Goal: Information Seeking & Learning: Learn about a topic

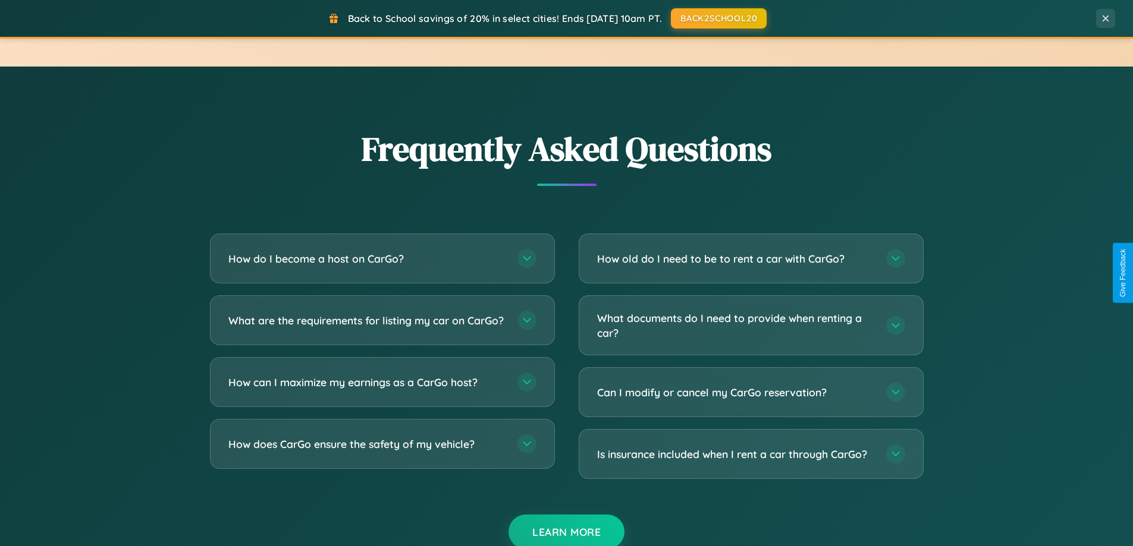
scroll to position [2288, 0]
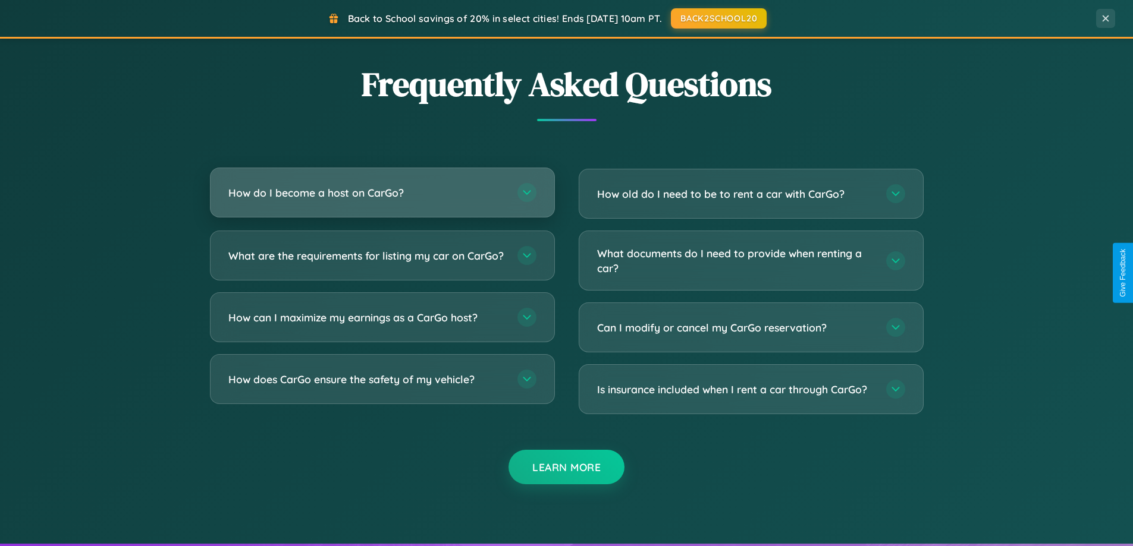
click at [382, 194] on h3 "How do I become a host on CarGo?" at bounding box center [366, 192] width 277 height 15
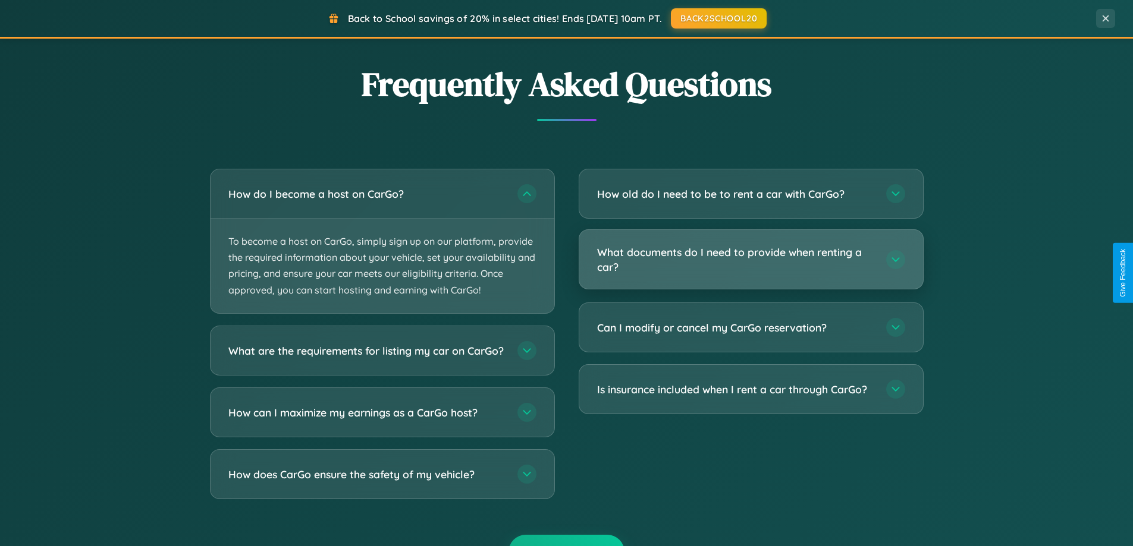
click at [750, 260] on h3 "What documents do I need to provide when renting a car?" at bounding box center [735, 259] width 277 height 29
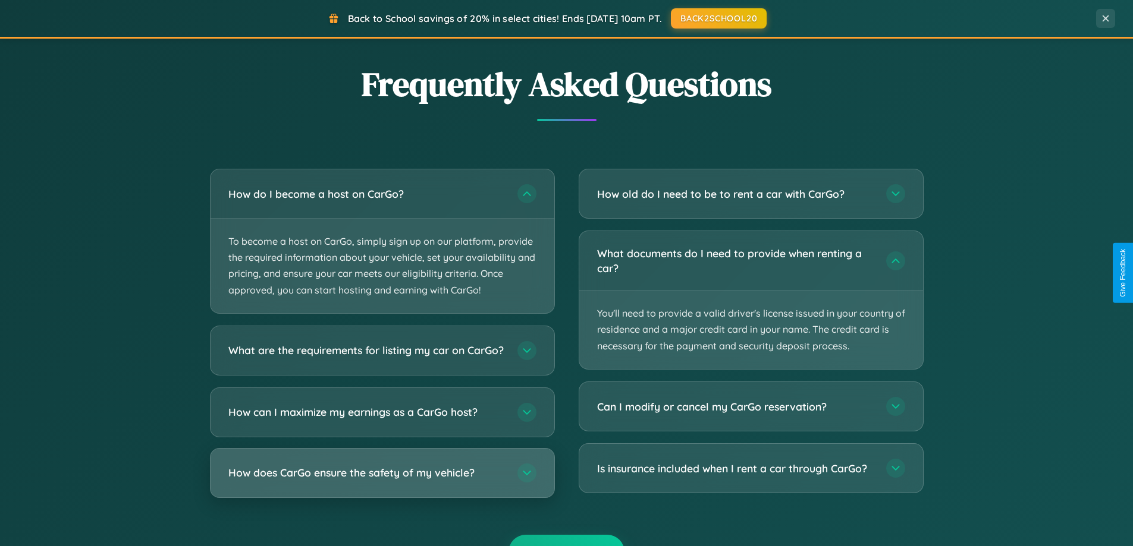
click at [382, 480] on h3 "How does CarGo ensure the safety of my vehicle?" at bounding box center [366, 473] width 277 height 15
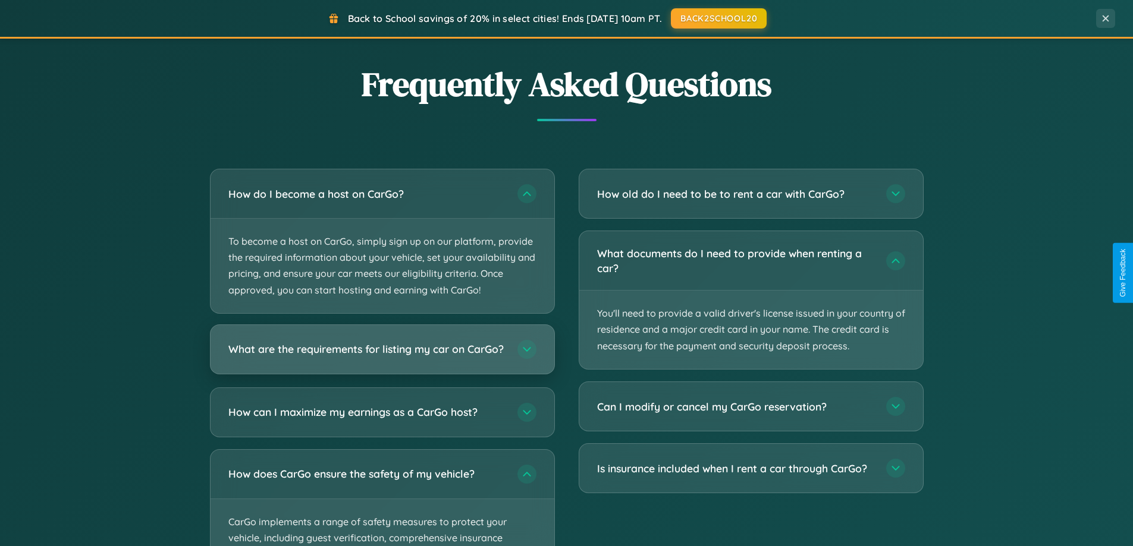
click at [382, 356] on h3 "What are the requirements for listing my car on CarGo?" at bounding box center [366, 349] width 277 height 15
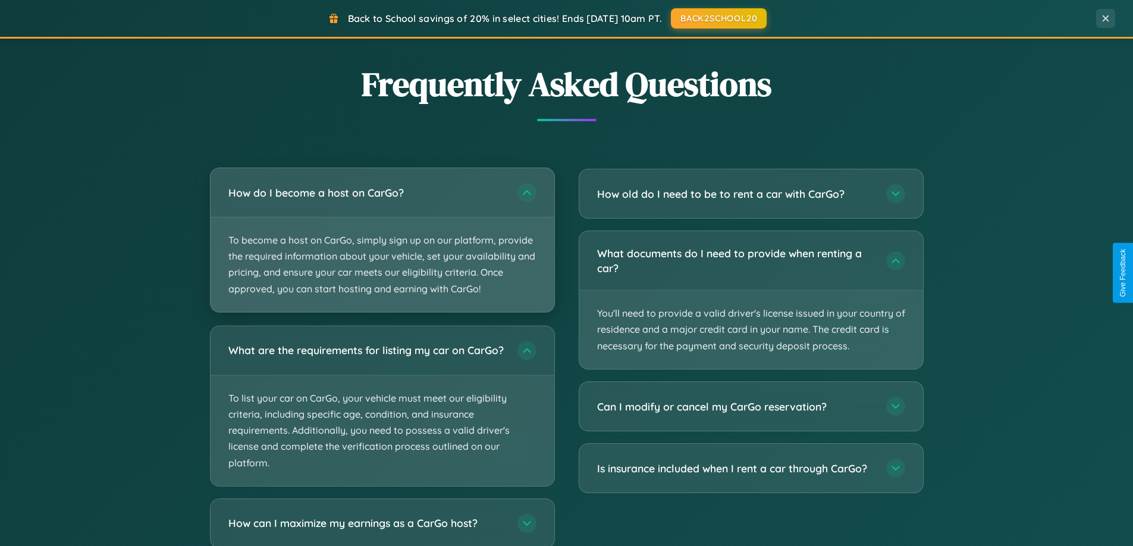
click at [382, 240] on p "To become a host on CarGo, simply sign up on our platform, provide the required…" at bounding box center [382, 265] width 344 height 95
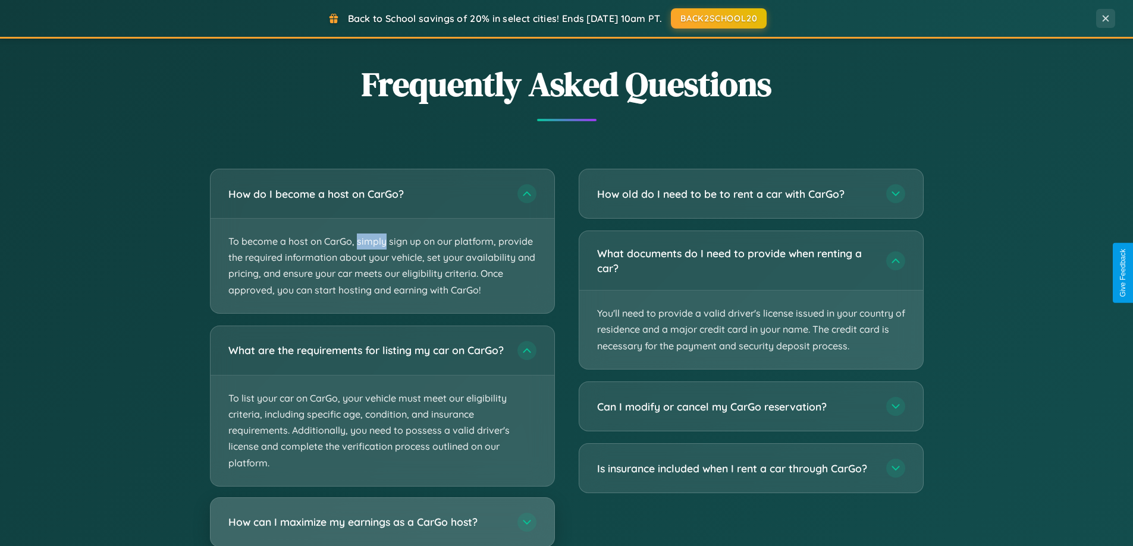
click at [382, 527] on h3 "How can I maximize my earnings as a CarGo host?" at bounding box center [366, 522] width 277 height 15
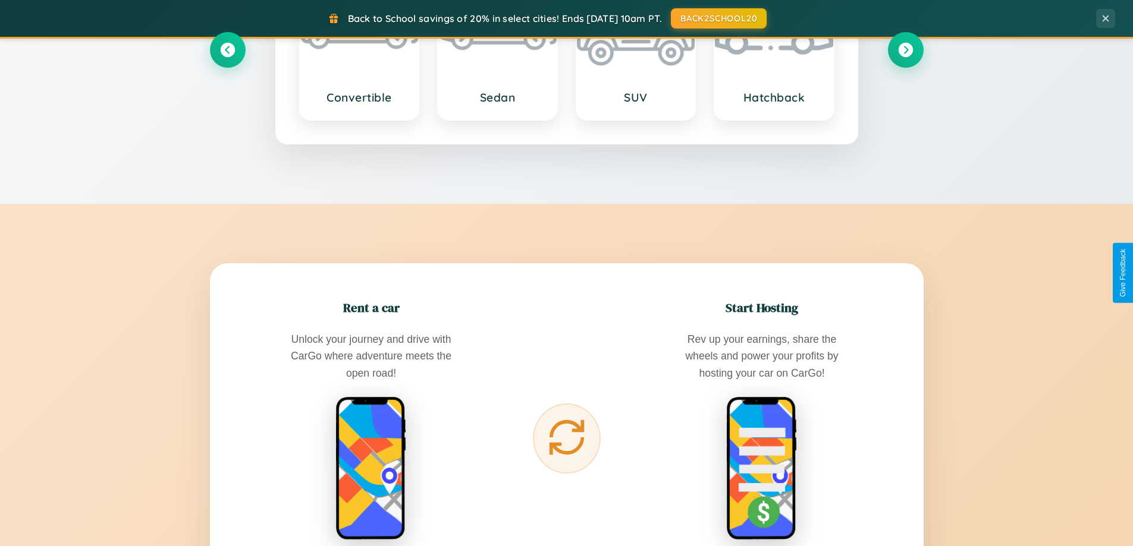
scroll to position [512, 0]
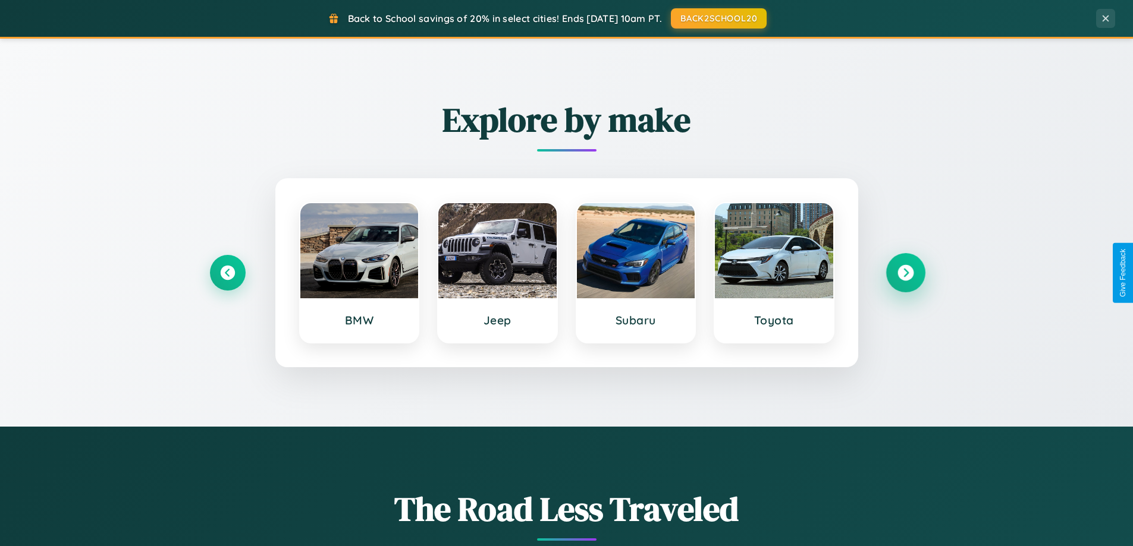
click at [905, 273] on icon at bounding box center [905, 273] width 16 height 16
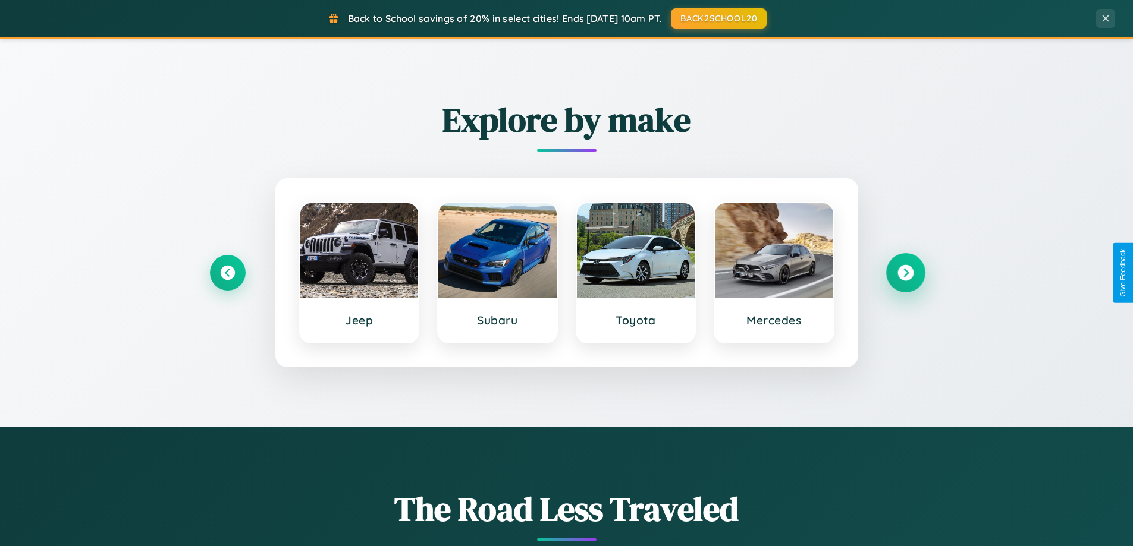
click at [905, 273] on icon at bounding box center [905, 273] width 16 height 16
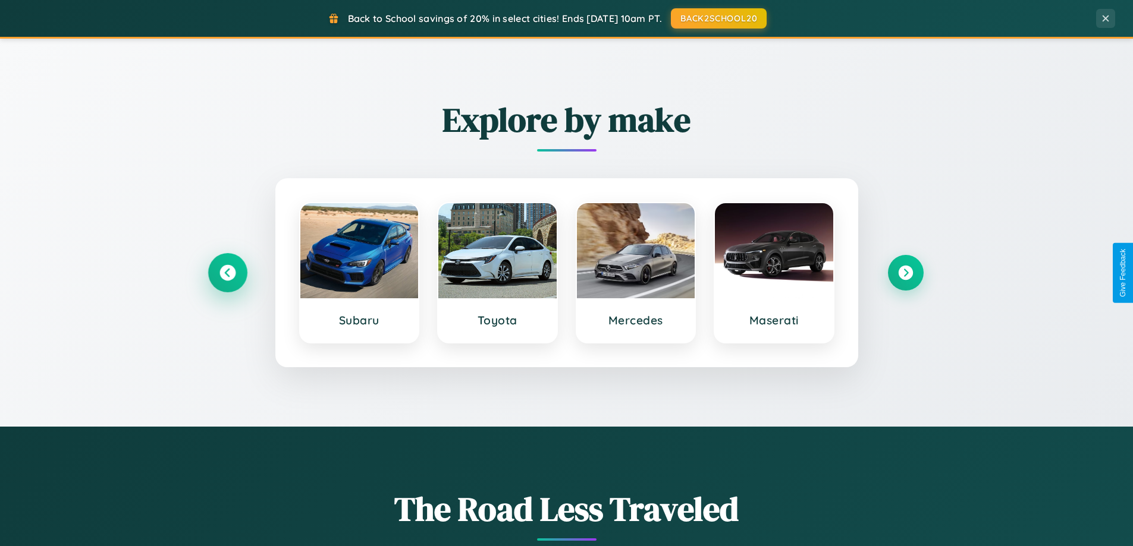
click at [227, 273] on icon at bounding box center [227, 273] width 16 height 16
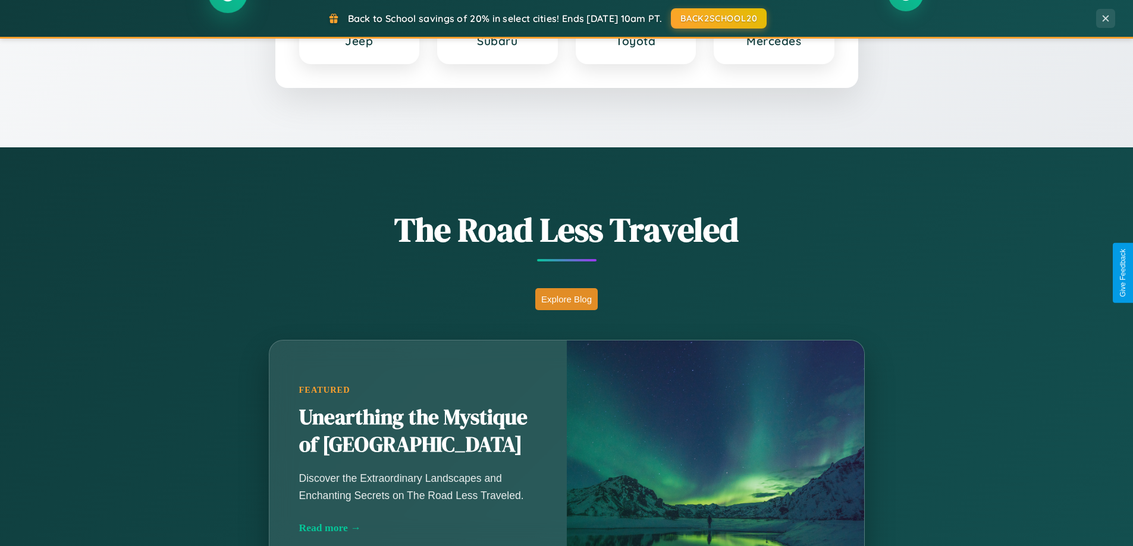
scroll to position [818, 0]
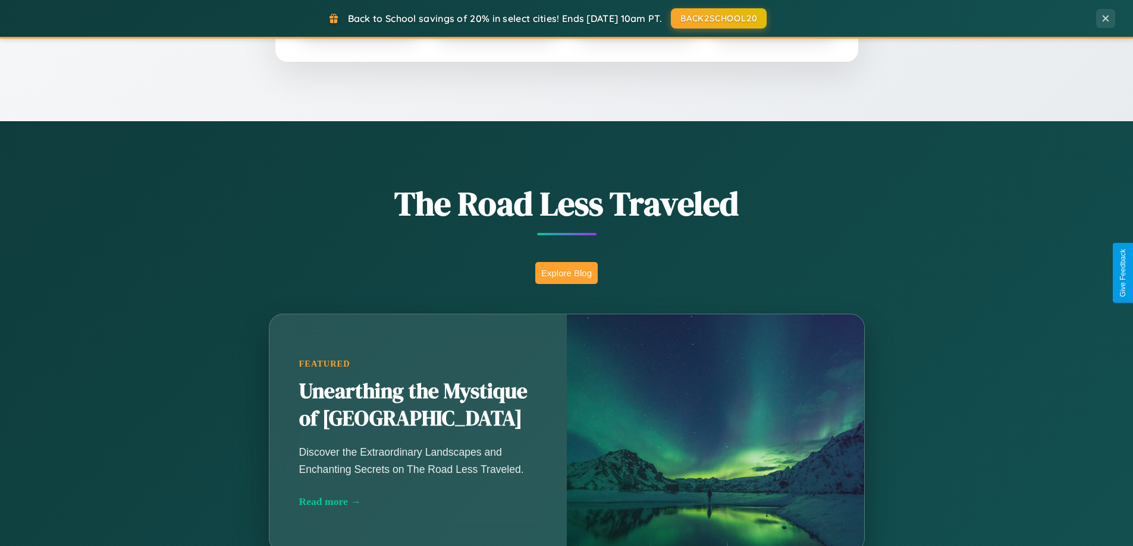
click at [566, 273] on button "Explore Blog" at bounding box center [566, 273] width 62 height 22
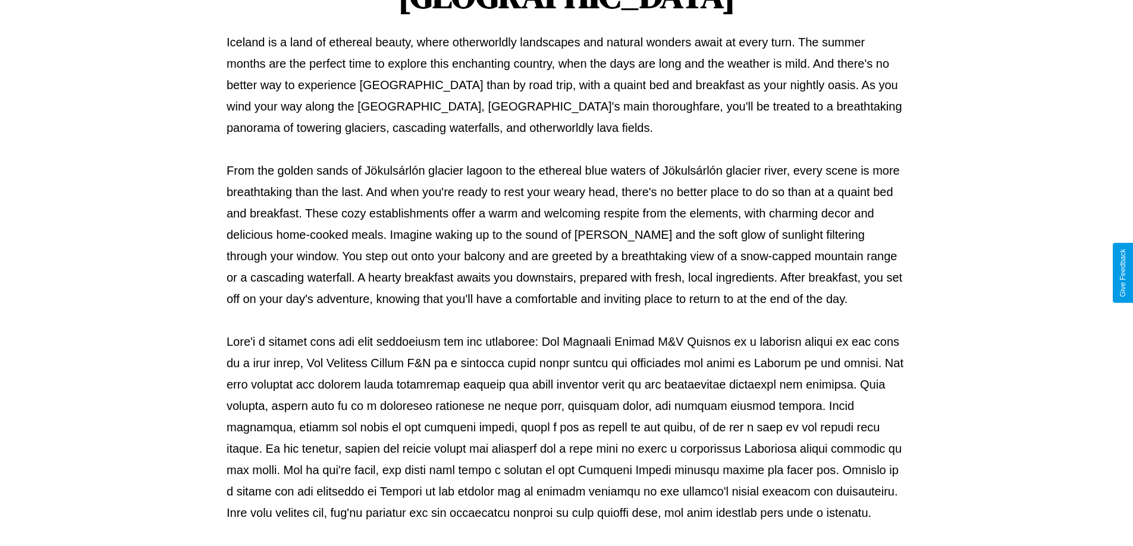
scroll to position [385, 0]
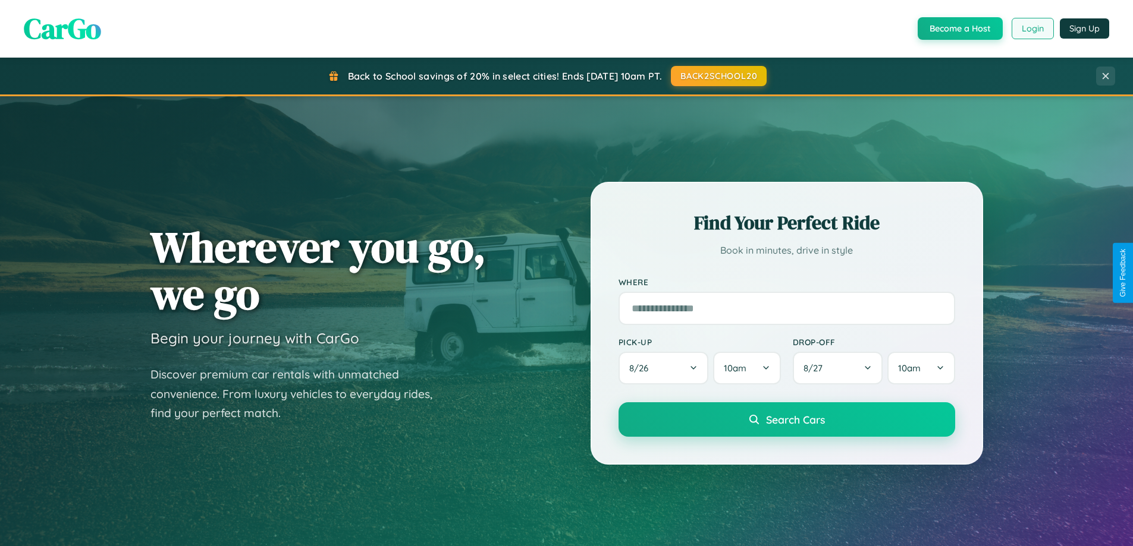
click at [1031, 29] on button "Login" at bounding box center [1032, 28] width 42 height 21
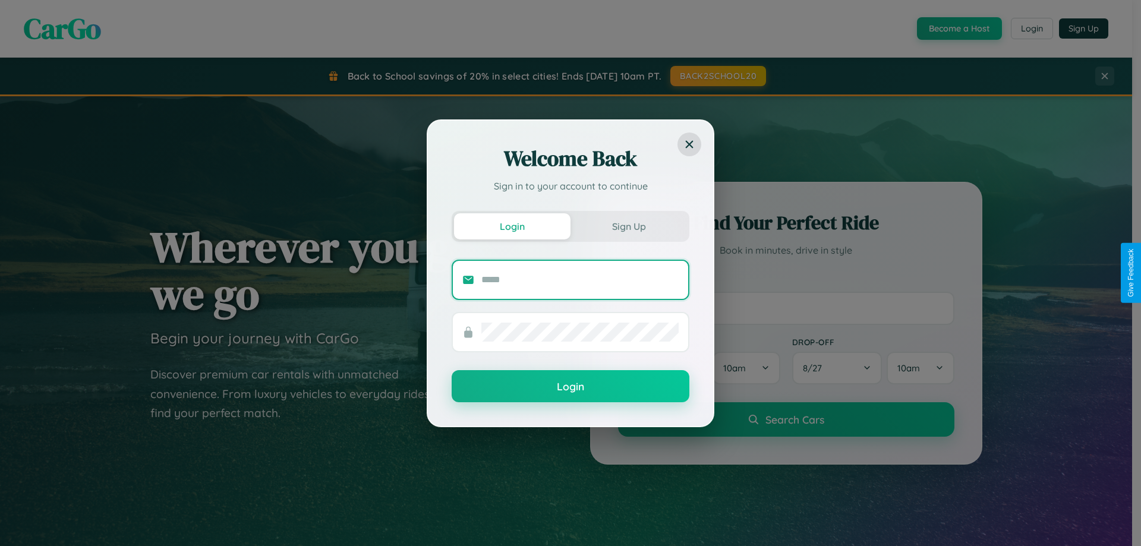
click at [580, 279] on input "text" at bounding box center [580, 280] width 197 height 19
type input "**********"
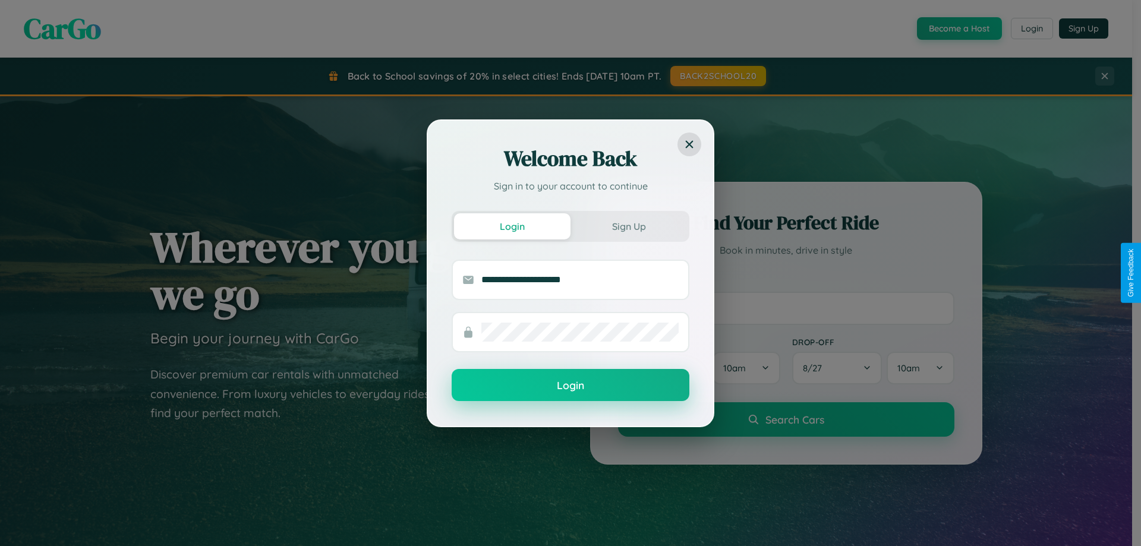
click at [571, 386] on button "Login" at bounding box center [571, 385] width 238 height 32
